Goal: Navigation & Orientation: Find specific page/section

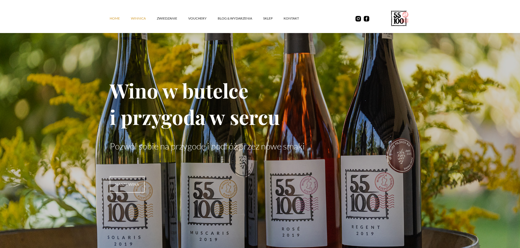
click at [141, 18] on link "winnica" at bounding box center [144, 18] width 26 height 17
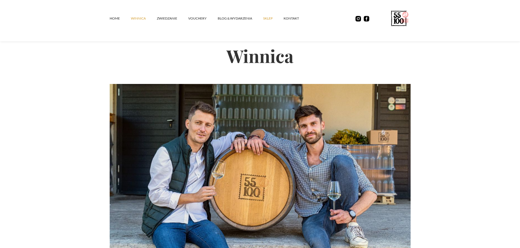
click at [268, 17] on link "SKLEP" at bounding box center [273, 18] width 20 height 17
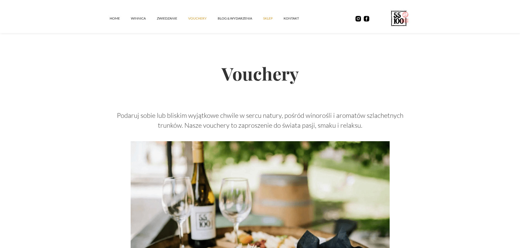
click at [268, 17] on link "SKLEP" at bounding box center [273, 18] width 20 height 17
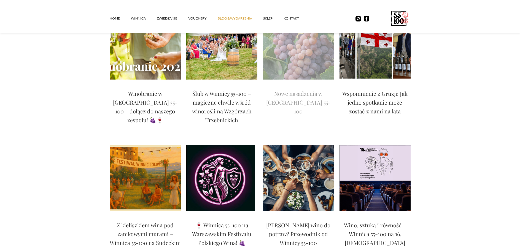
scroll to position [110, 0]
